Goal: Task Accomplishment & Management: Manage account settings

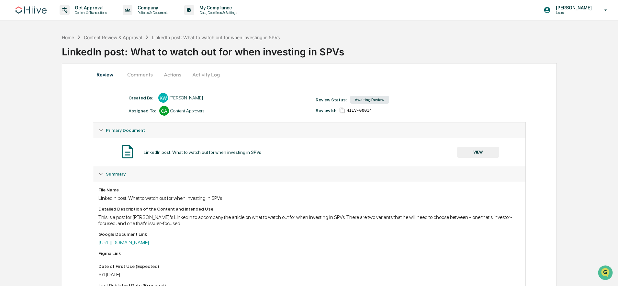
click at [170, 74] on button "Actions" at bounding box center [172, 75] width 29 height 16
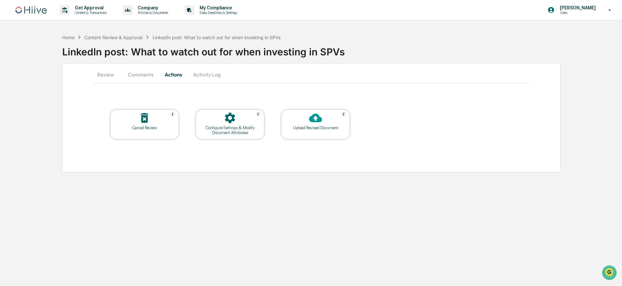
click at [333, 126] on div "Upload Revised Document" at bounding box center [315, 127] width 58 height 5
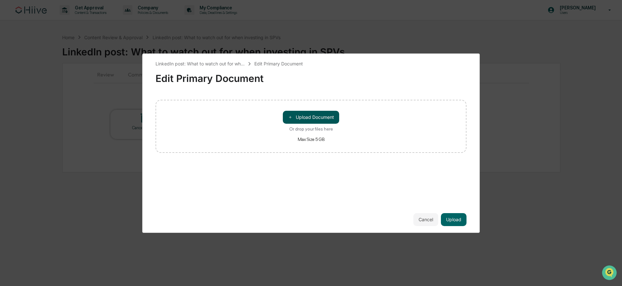
click at [303, 111] on button "＋ Upload Document" at bounding box center [311, 117] width 56 height 13
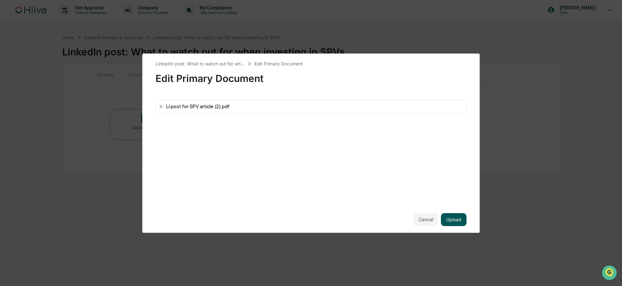
click at [459, 217] on button "Upload" at bounding box center [454, 219] width 26 height 13
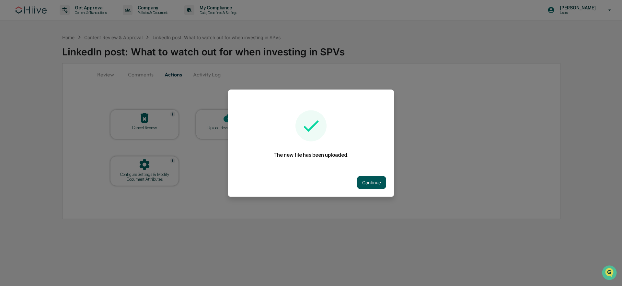
click at [369, 180] on button "Continue" at bounding box center [371, 182] width 29 height 13
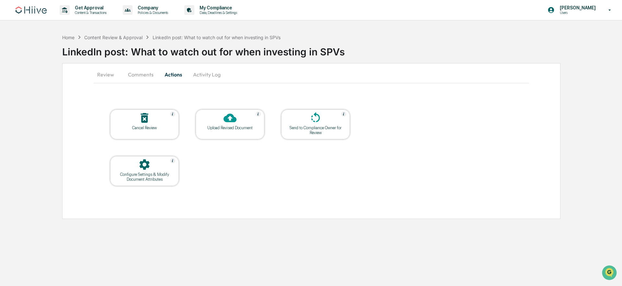
click at [107, 74] on button "Review" at bounding box center [108, 75] width 29 height 16
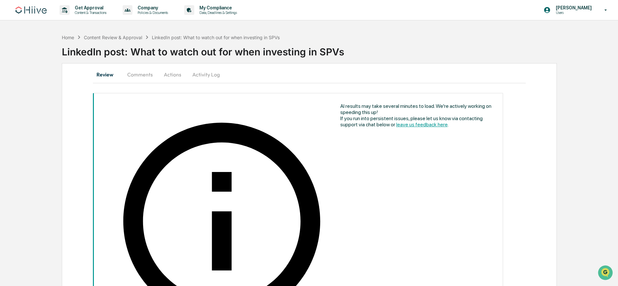
click at [176, 74] on button "Actions" at bounding box center [172, 75] width 29 height 16
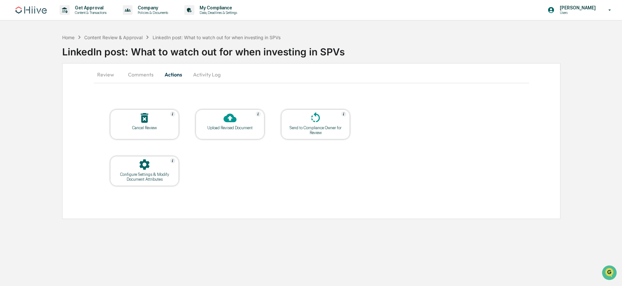
click at [138, 168] on icon at bounding box center [144, 164] width 13 height 13
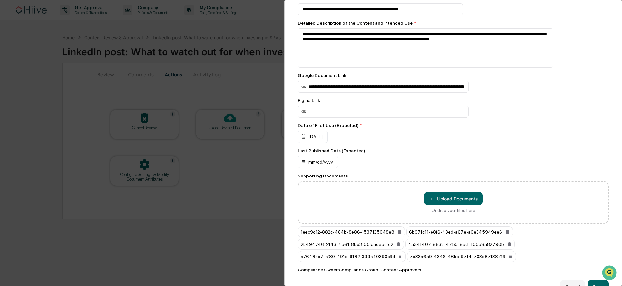
scroll to position [66, 0]
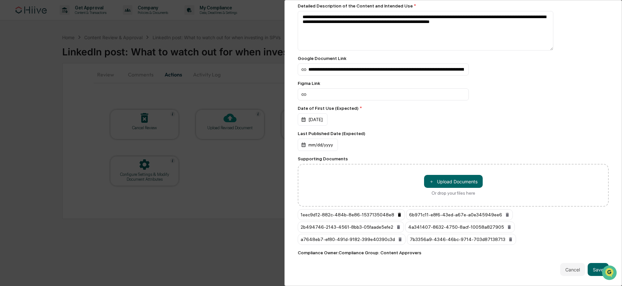
click at [399, 213] on icon at bounding box center [399, 215] width 3 height 4
click at [399, 213] on icon at bounding box center [398, 214] width 5 height 5
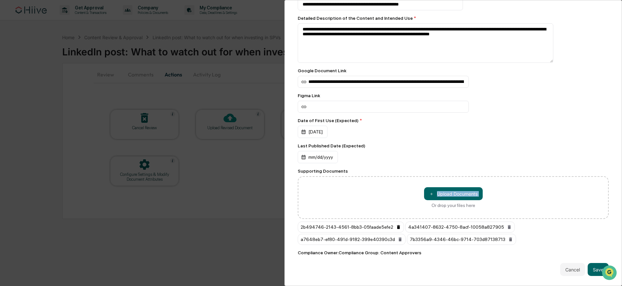
click at [399, 213] on div "＋ Upload Documents Or drop your files here" at bounding box center [453, 197] width 311 height 43
click at [399, 226] on button at bounding box center [398, 227] width 5 height 10
click at [399, 226] on button at bounding box center [401, 227] width 5 height 10
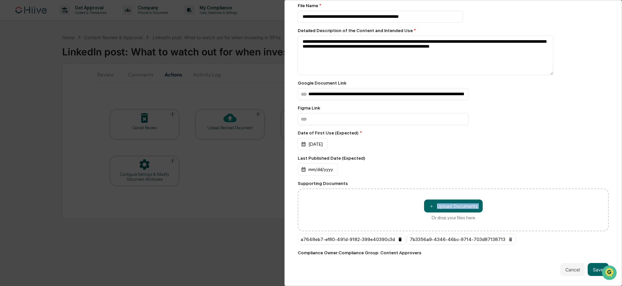
scroll to position [42, 0]
click at [400, 237] on icon at bounding box center [399, 239] width 3 height 4
click at [400, 237] on icon at bounding box center [401, 239] width 3 height 4
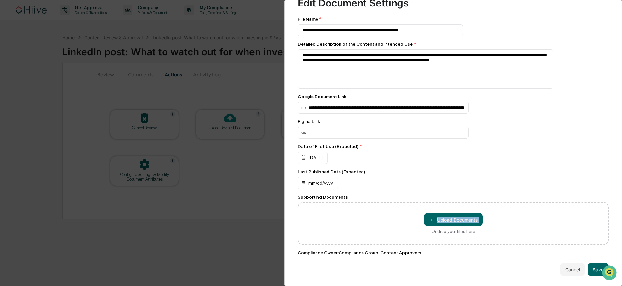
scroll to position [28, 0]
click at [453, 217] on button "＋ Upload Documents" at bounding box center [453, 219] width 59 height 13
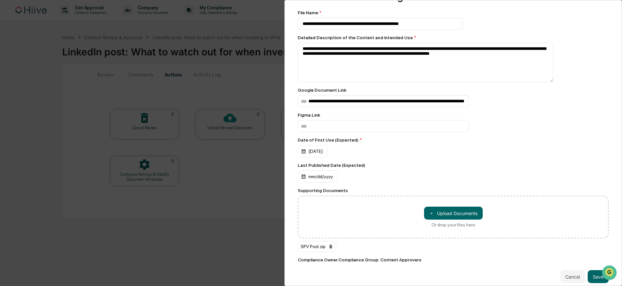
click at [320, 248] on div "SPV Post.zip" at bounding box center [317, 246] width 39 height 11
click at [332, 248] on icon at bounding box center [330, 247] width 3 height 4
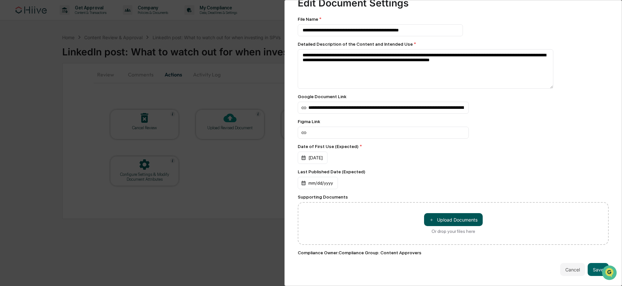
click at [443, 216] on button "＋ Upload Documents" at bounding box center [453, 219] width 59 height 13
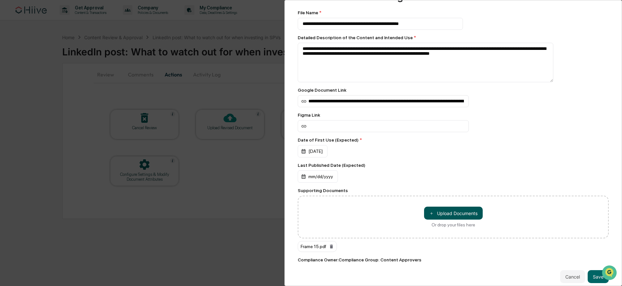
click at [434, 218] on button "＋ Upload Documents" at bounding box center [453, 213] width 59 height 13
click at [454, 215] on button "＋ Upload Documents" at bounding box center [453, 213] width 59 height 13
click at [454, 219] on button "＋ Upload Documents" at bounding box center [453, 213] width 59 height 13
click at [429, 216] on span "＋" at bounding box center [431, 213] width 5 height 6
click at [456, 218] on button "＋ Upload Documents" at bounding box center [453, 213] width 59 height 13
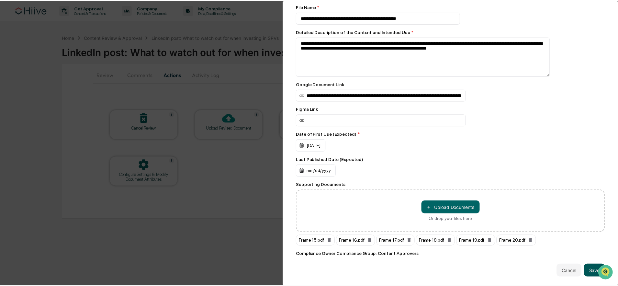
scroll to position [42, 0]
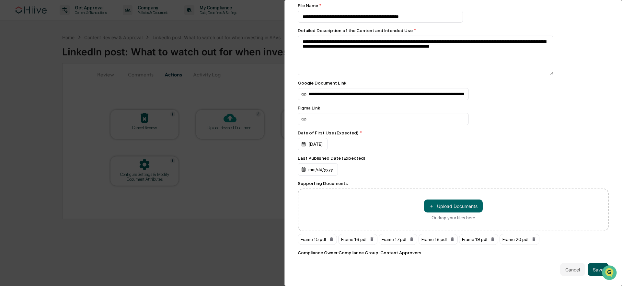
click at [589, 263] on button "Save" at bounding box center [597, 269] width 21 height 13
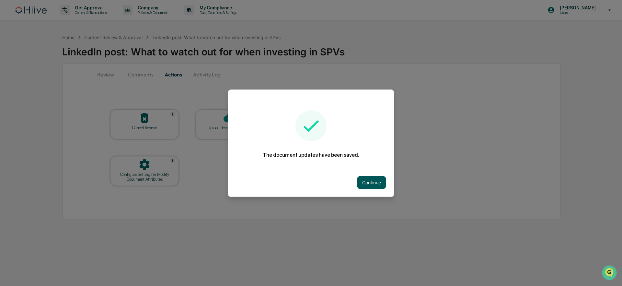
click at [358, 179] on button "Continue" at bounding box center [371, 182] width 29 height 13
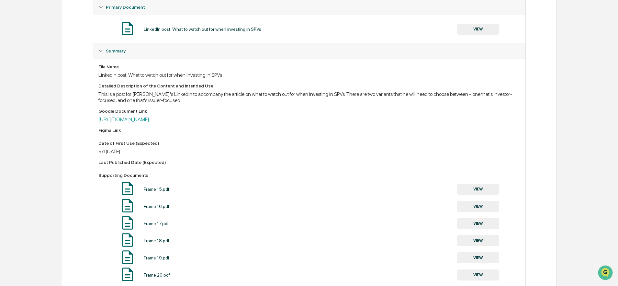
scroll to position [187, 0]
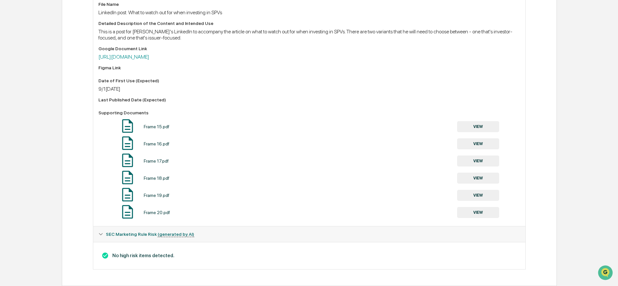
click at [470, 125] on button "VIEW" at bounding box center [478, 126] width 42 height 11
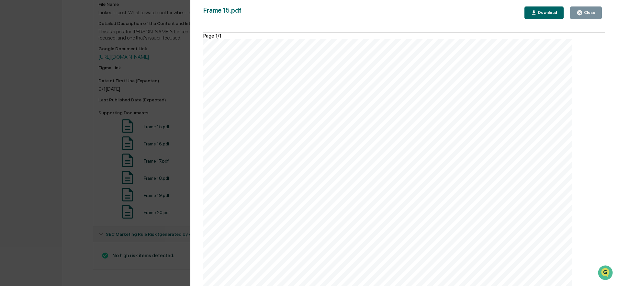
scroll to position [0, 0]
click at [590, 16] on button "Close" at bounding box center [586, 12] width 32 height 13
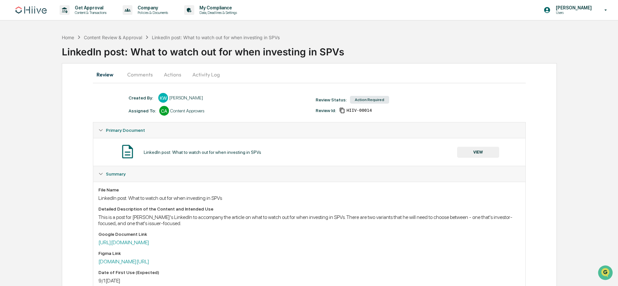
click at [172, 73] on button "Actions" at bounding box center [172, 75] width 29 height 16
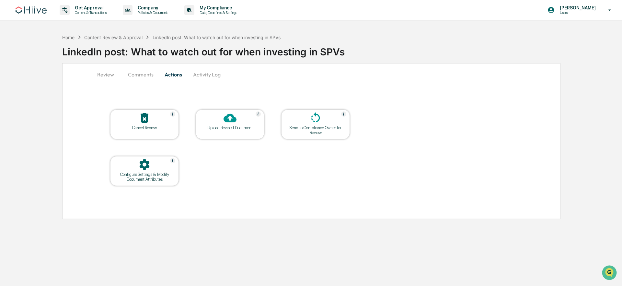
click at [301, 122] on div at bounding box center [315, 118] width 65 height 14
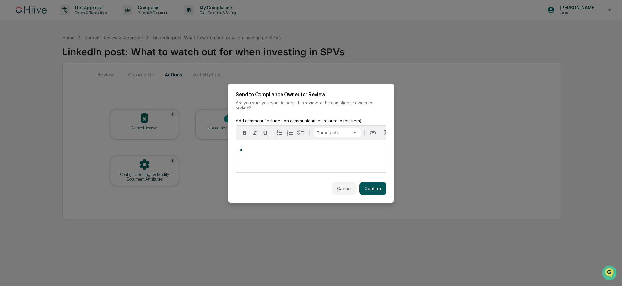
click at [375, 193] on button "Confirm" at bounding box center [372, 188] width 27 height 13
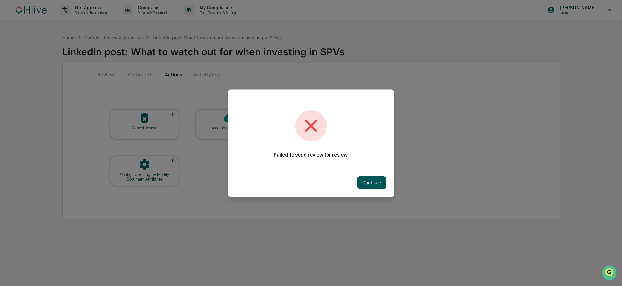
click at [370, 182] on button "Continue" at bounding box center [371, 182] width 29 height 13
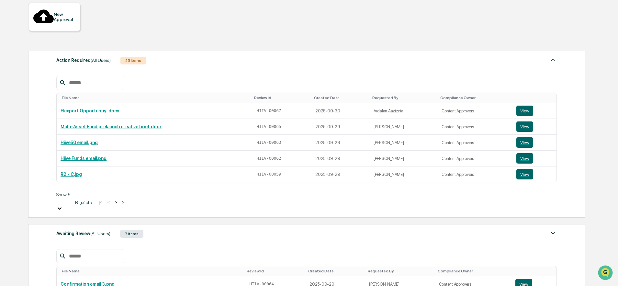
scroll to position [113, 0]
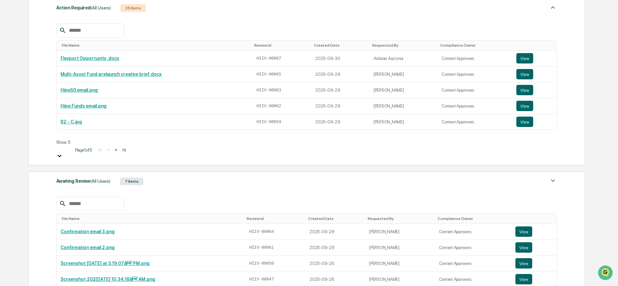
click at [108, 172] on div "Awaiting Review (All Users) 7 Items File Name Review Id Created Date Requested …" at bounding box center [306, 255] width 557 height 167
click at [105, 178] on span "(All Users)" at bounding box center [100, 180] width 20 height 5
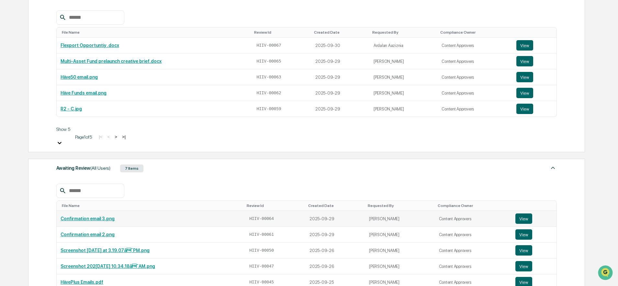
scroll to position [251, 0]
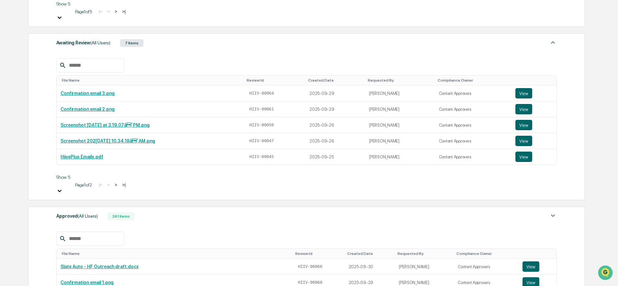
click at [129, 212] on div "261 Items" at bounding box center [121, 216] width 27 height 8
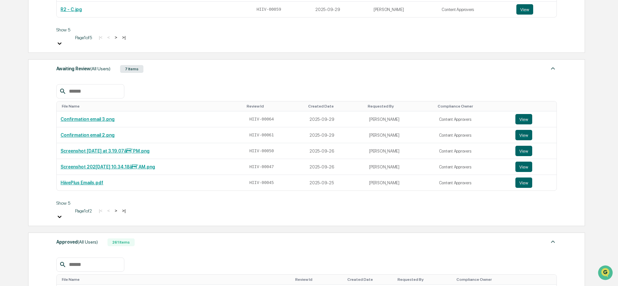
scroll to position [166, 0]
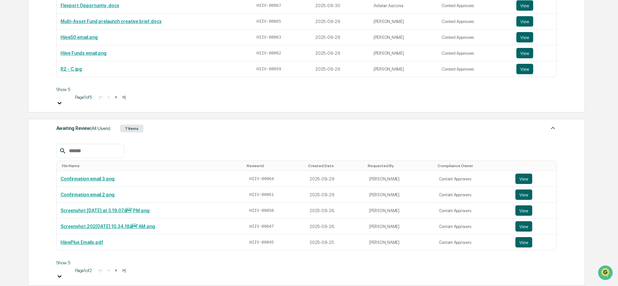
click at [94, 147] on input "text" at bounding box center [93, 151] width 55 height 8
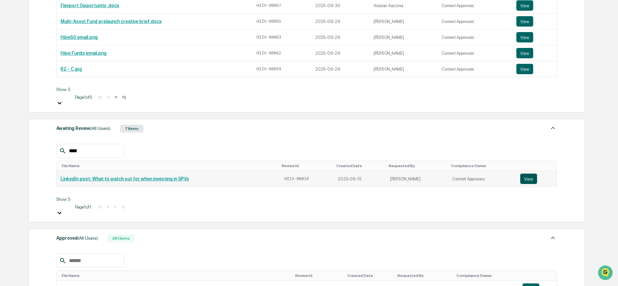
type input "****"
click at [533, 174] on button "View" at bounding box center [528, 179] width 17 height 10
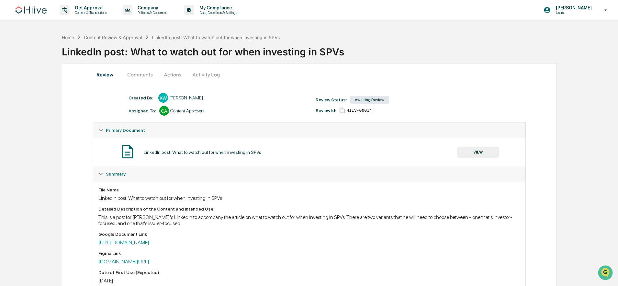
click at [177, 76] on button "Actions" at bounding box center [172, 75] width 29 height 16
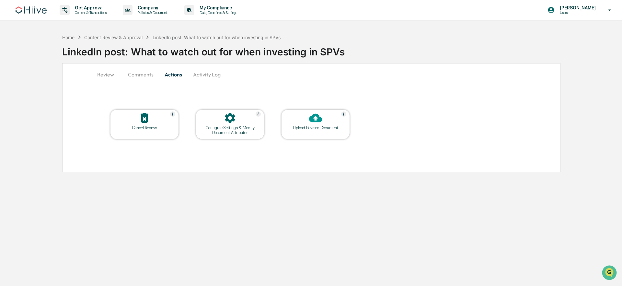
click at [324, 130] on div "Upload Revised Document" at bounding box center [315, 127] width 58 height 5
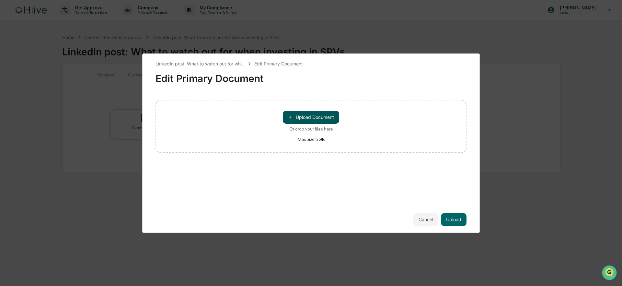
click at [319, 118] on button "＋ Upload Document" at bounding box center [311, 117] width 56 height 13
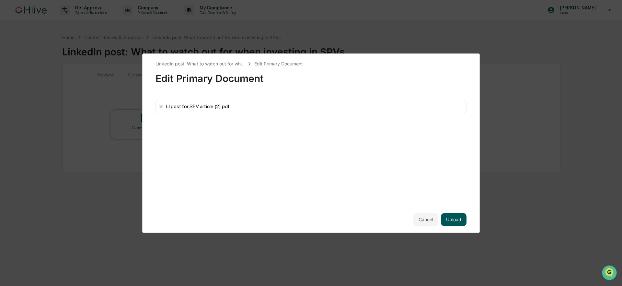
click at [449, 220] on button "Upload" at bounding box center [454, 219] width 26 height 13
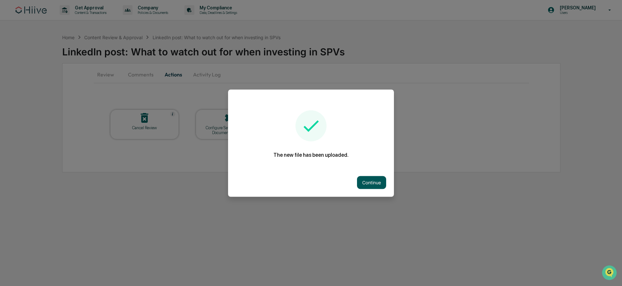
click at [360, 180] on button "Continue" at bounding box center [371, 182] width 29 height 13
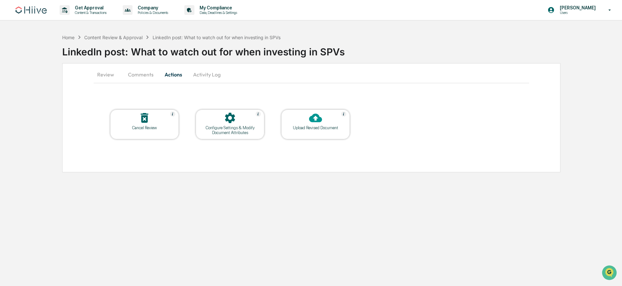
click at [212, 73] on button "Activity Log" at bounding box center [207, 75] width 38 height 16
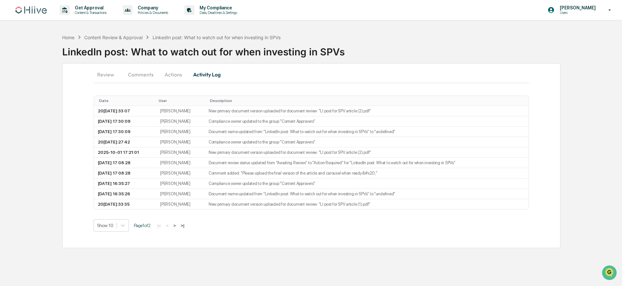
click at [186, 226] on button ">|" at bounding box center [182, 226] width 7 height 6
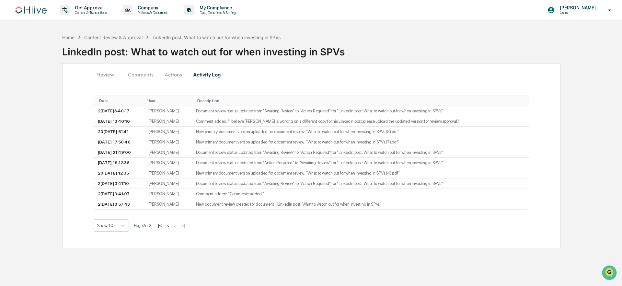
click at [164, 226] on button "|<" at bounding box center [159, 226] width 7 height 6
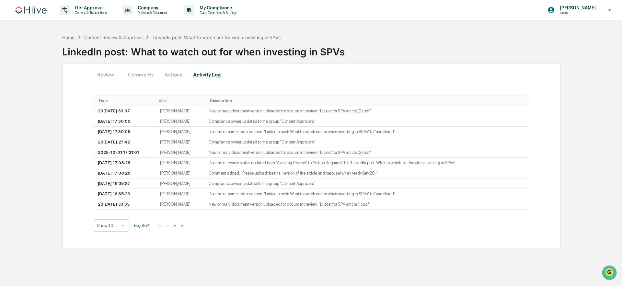
click at [125, 40] on div "Home Content Review & Approval LinkedIn post: What to watch out for when invest…" at bounding box center [171, 37] width 218 height 7
click at [127, 38] on div "Content Review & Approval" at bounding box center [113, 38] width 58 height 6
